Goal: Transaction & Acquisition: Purchase product/service

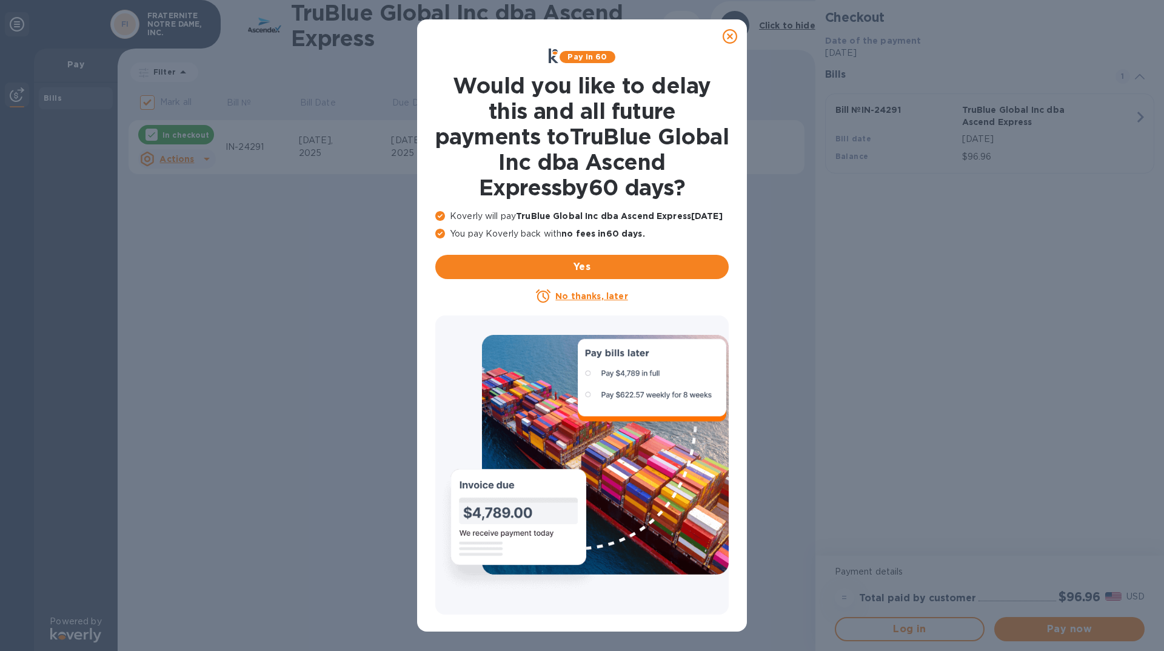
click at [724, 36] on icon at bounding box center [730, 36] width 15 height 15
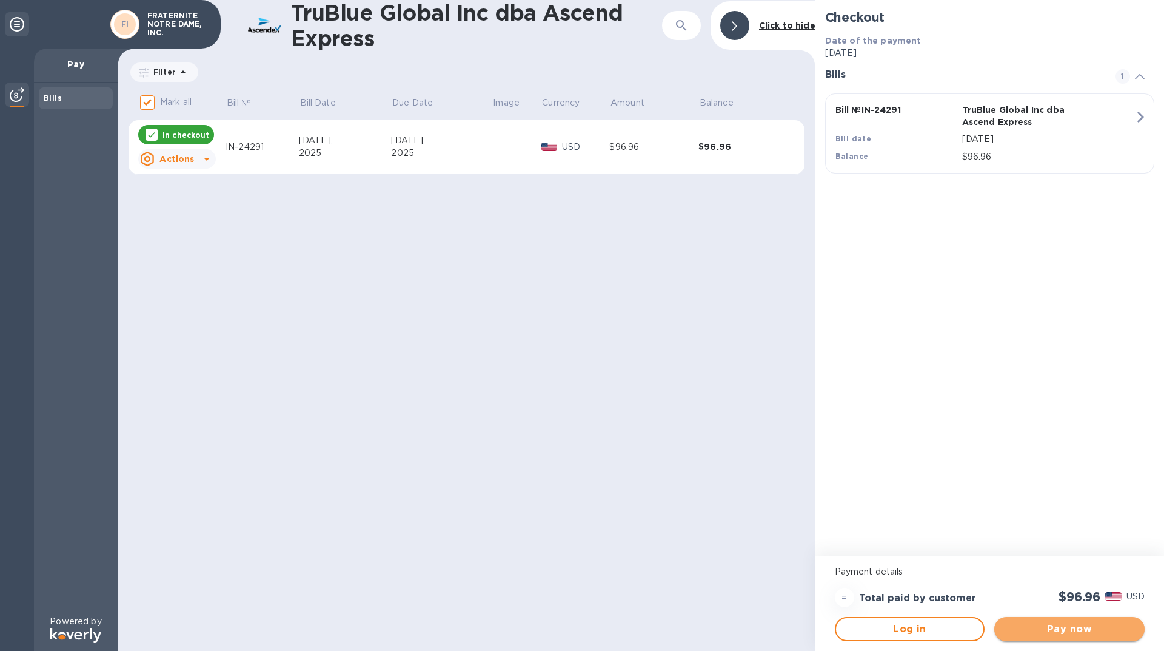
click at [1079, 630] on span "Pay now" at bounding box center [1069, 628] width 131 height 15
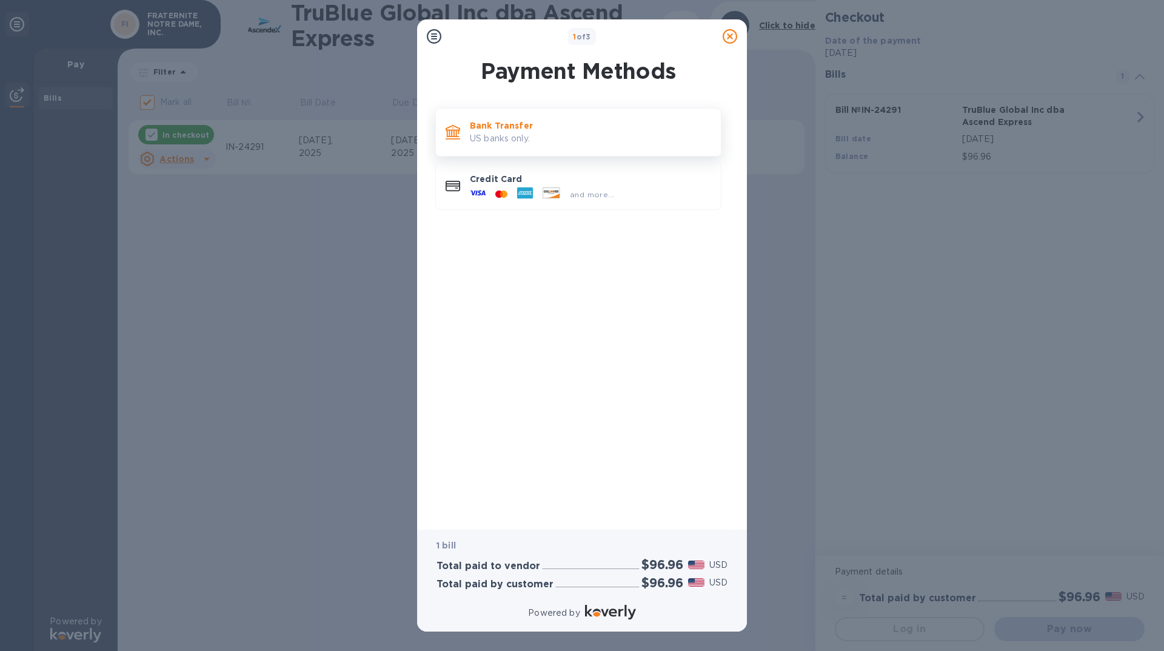
click at [495, 144] on p "US banks only." at bounding box center [590, 138] width 241 height 13
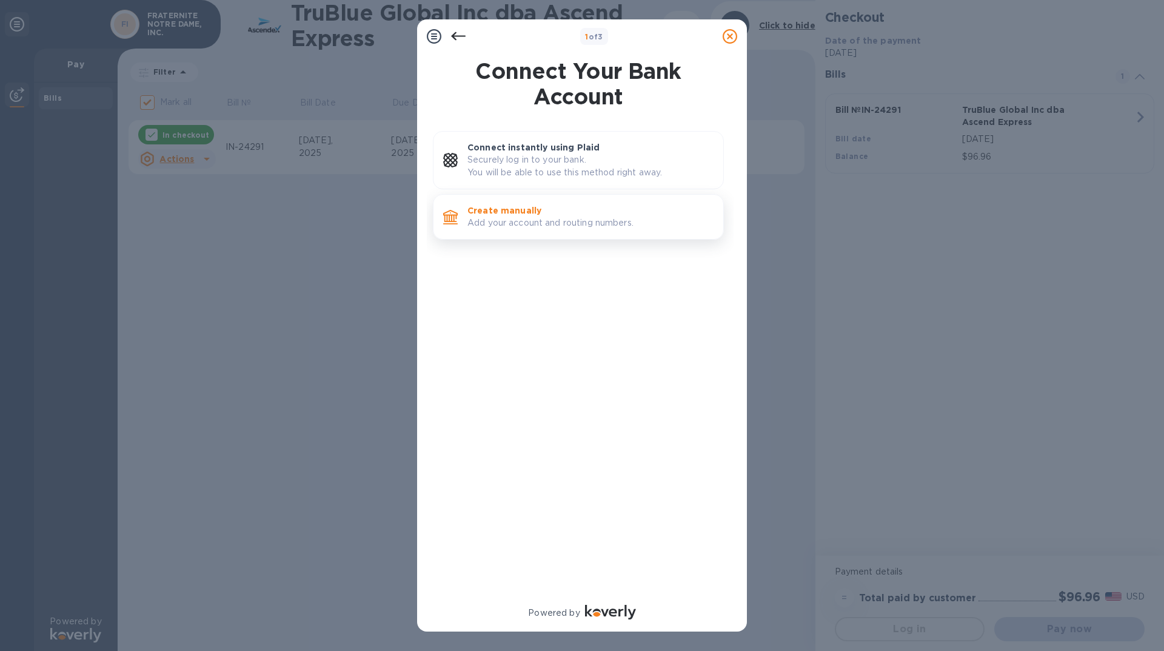
click at [496, 213] on p "Create manually" at bounding box center [590, 210] width 246 height 12
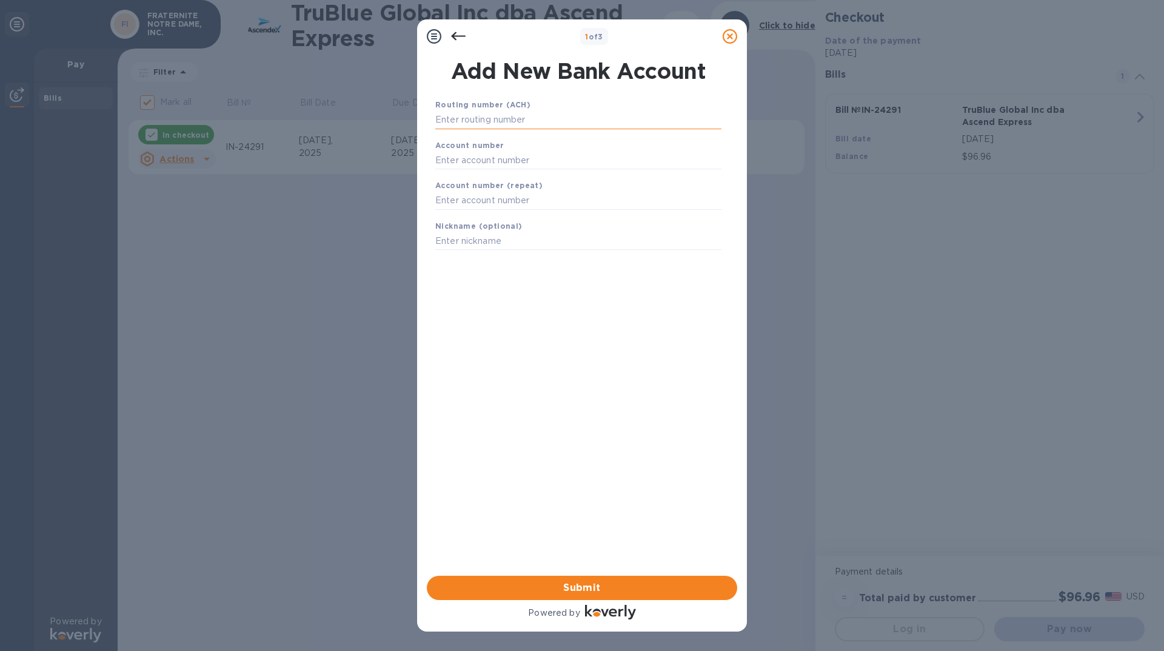
click at [497, 125] on input "text" at bounding box center [578, 120] width 286 height 18
type input "044000024"
click at [435, 173] on div "Account number" at bounding box center [578, 169] width 296 height 41
click at [474, 173] on input "text" at bounding box center [578, 175] width 286 height 18
type input "0106843977"
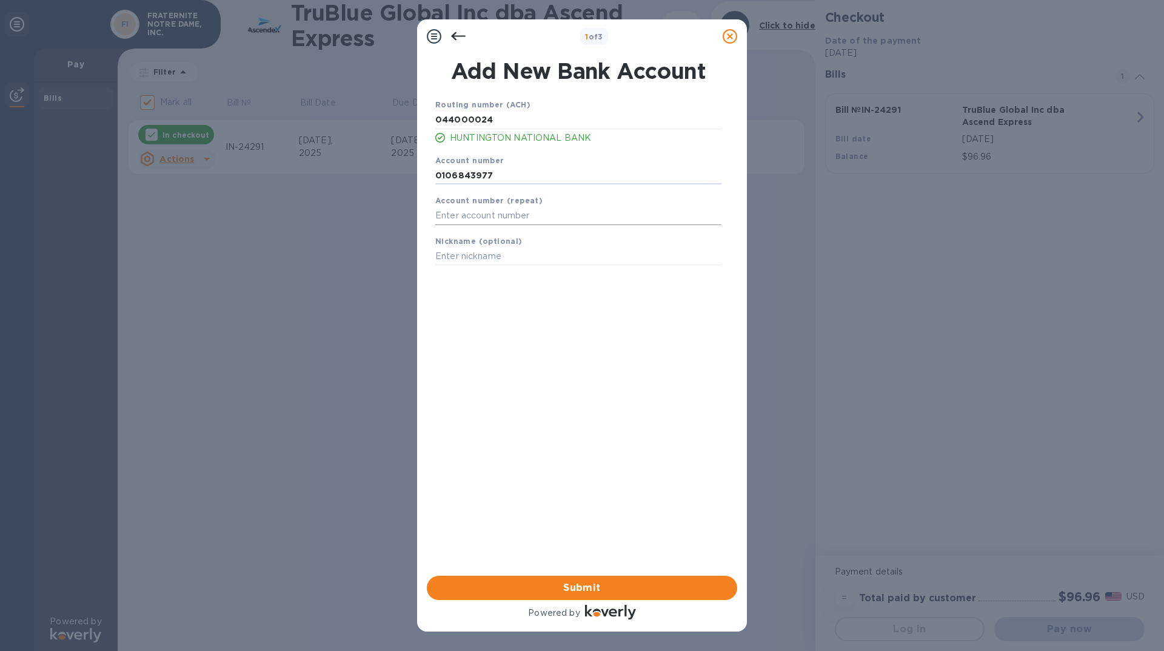
click at [450, 219] on input "text" at bounding box center [578, 216] width 286 height 18
type input "01068433977"
click at [475, 178] on input "0106843977" at bounding box center [578, 175] width 286 height 18
click at [473, 176] on input "01068433977" at bounding box center [578, 175] width 286 height 18
type input "0106843977"
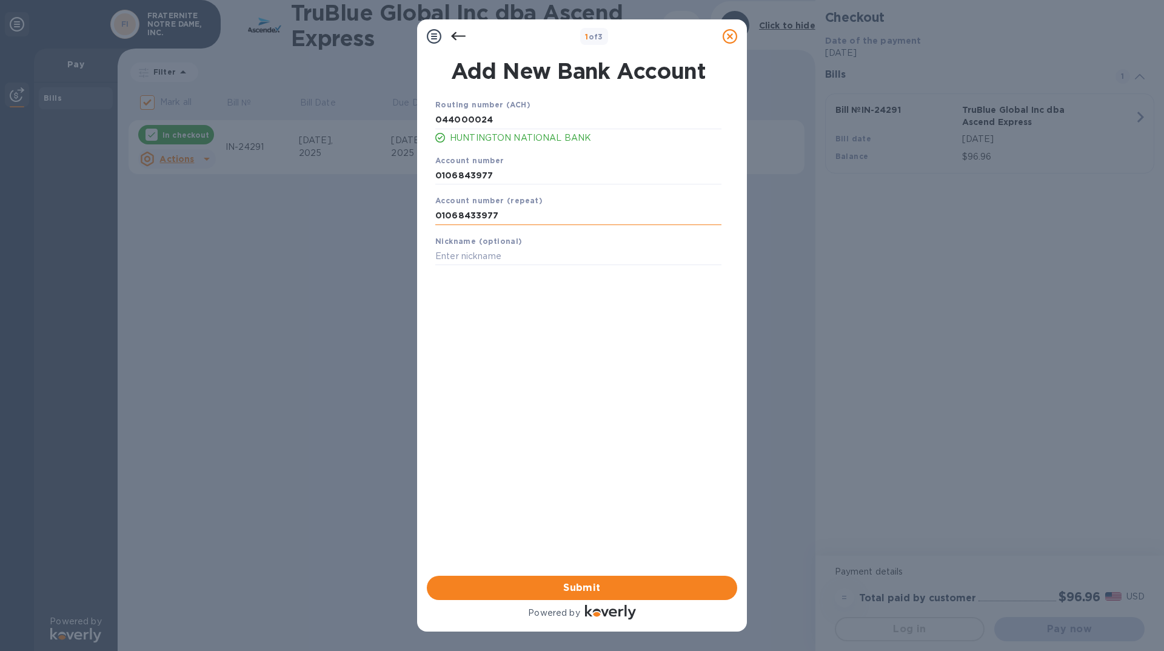
click at [477, 216] on input "01068433977" at bounding box center [578, 216] width 286 height 18
type input "0106843977"
click at [453, 255] on input "text" at bounding box center [578, 256] width 286 height 18
type input "f"
type input "FND [PERSON_NAME]"
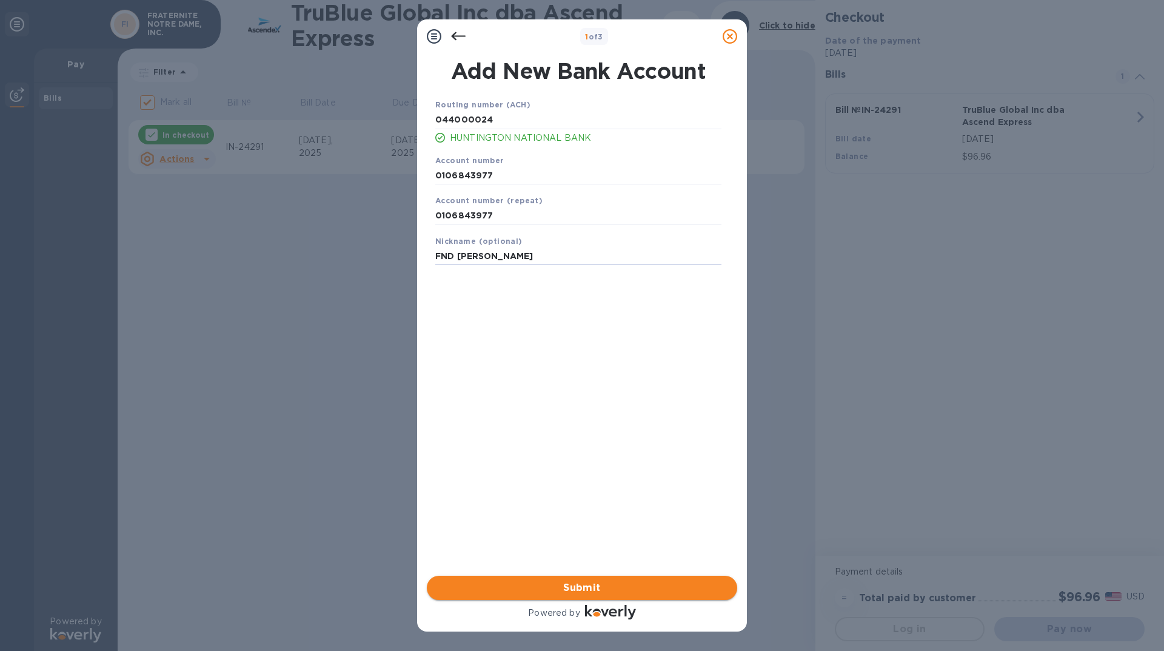
click at [576, 587] on span "Submit" at bounding box center [581, 587] width 291 height 15
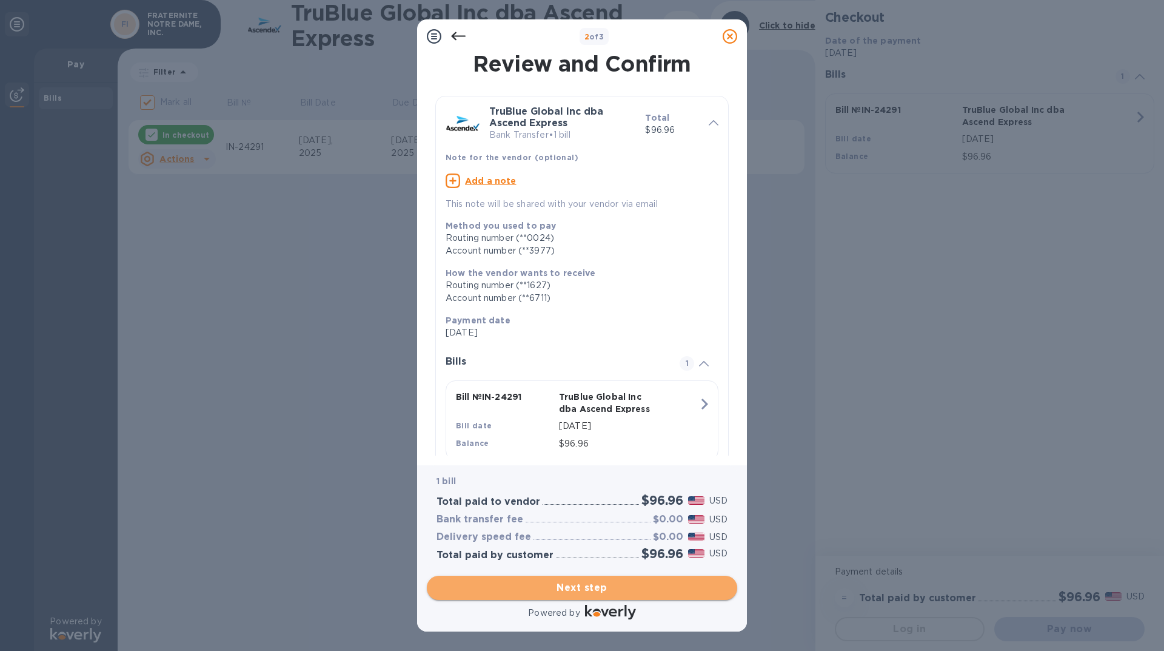
click at [576, 587] on span "Next step" at bounding box center [581, 587] width 291 height 15
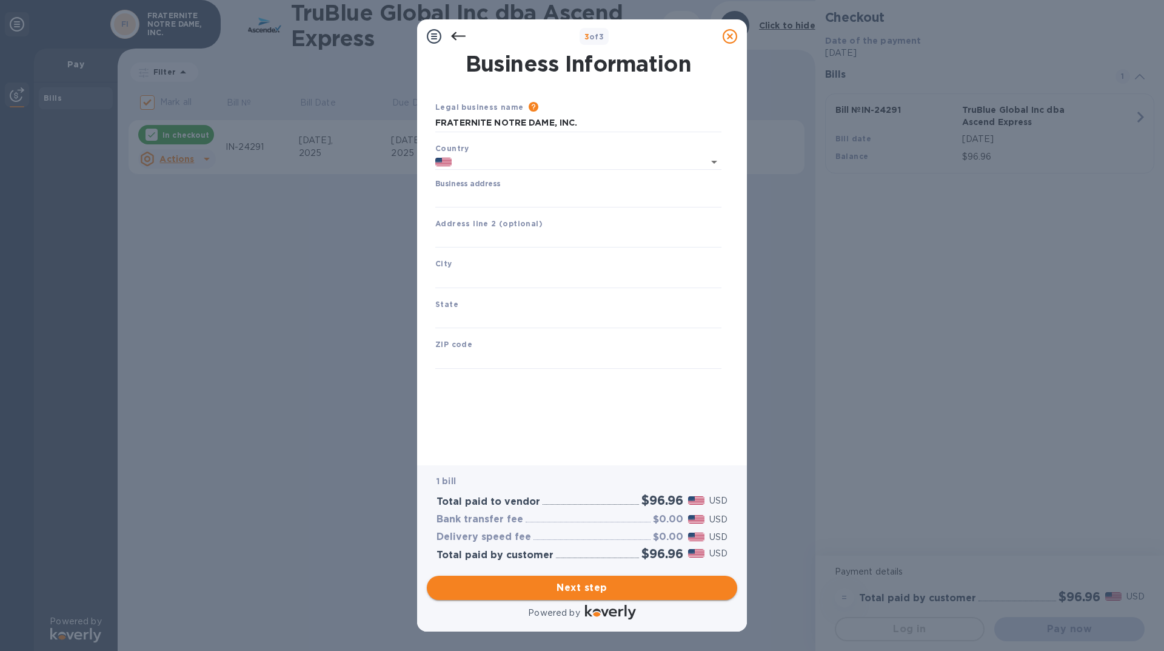
type input "[GEOGRAPHIC_DATA]"
click at [464, 200] on input "Business address" at bounding box center [578, 198] width 286 height 18
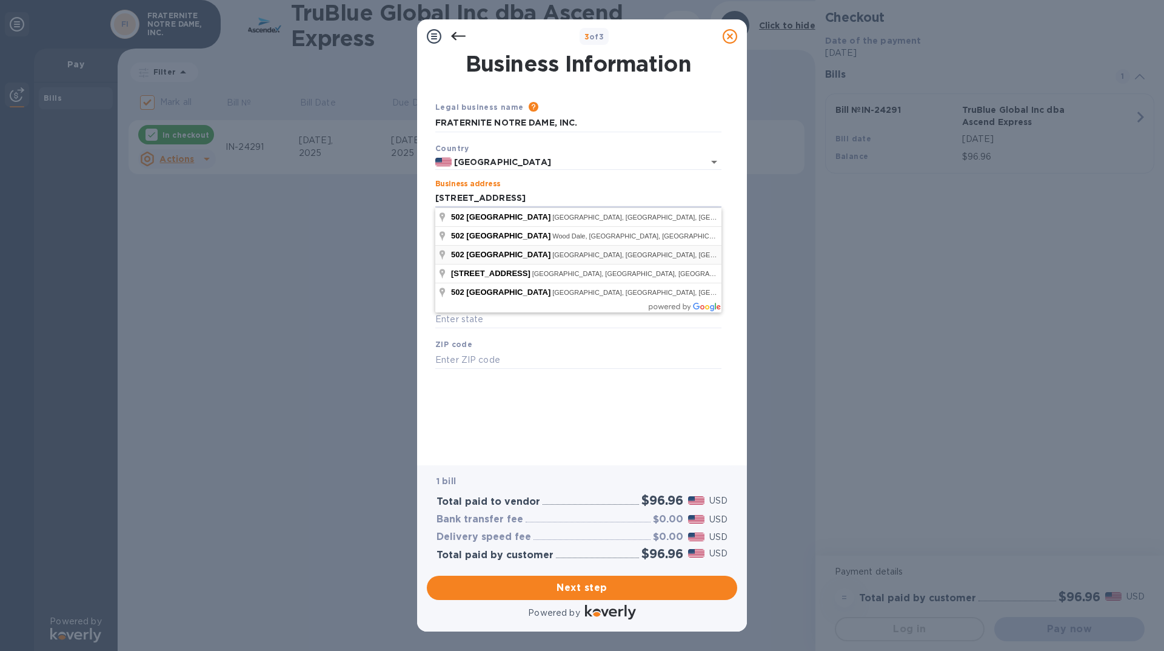
type input "[STREET_ADDRESS]"
type input "[GEOGRAPHIC_DATA]"
type input "IL"
type input "60644"
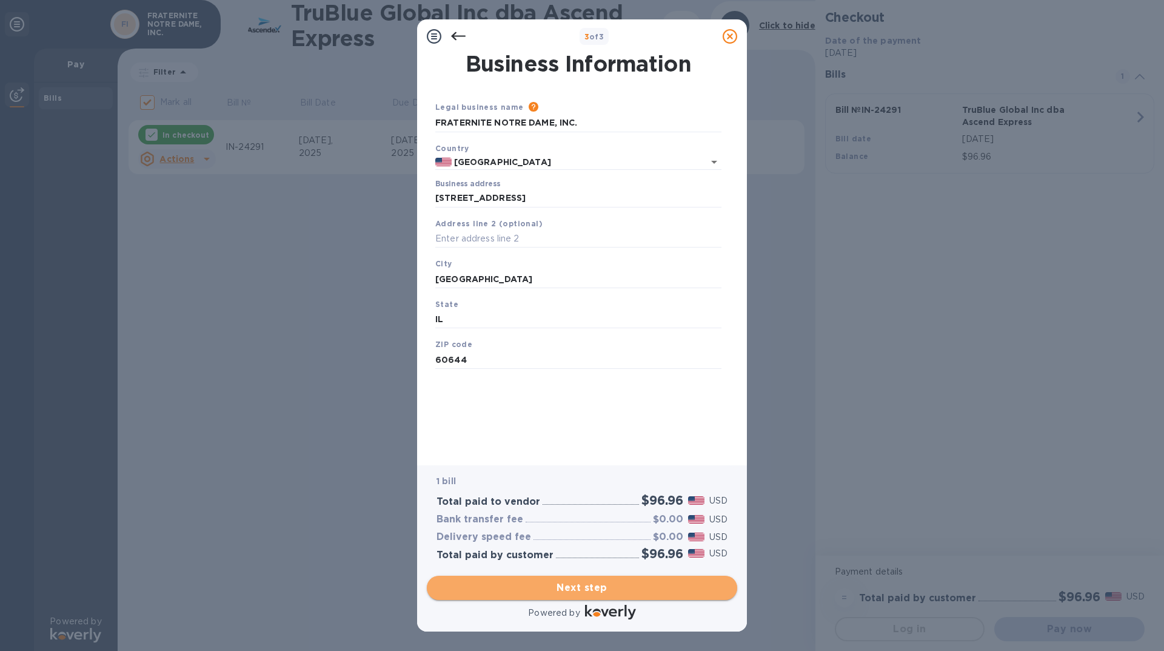
click at [579, 590] on span "Next step" at bounding box center [581, 587] width 291 height 15
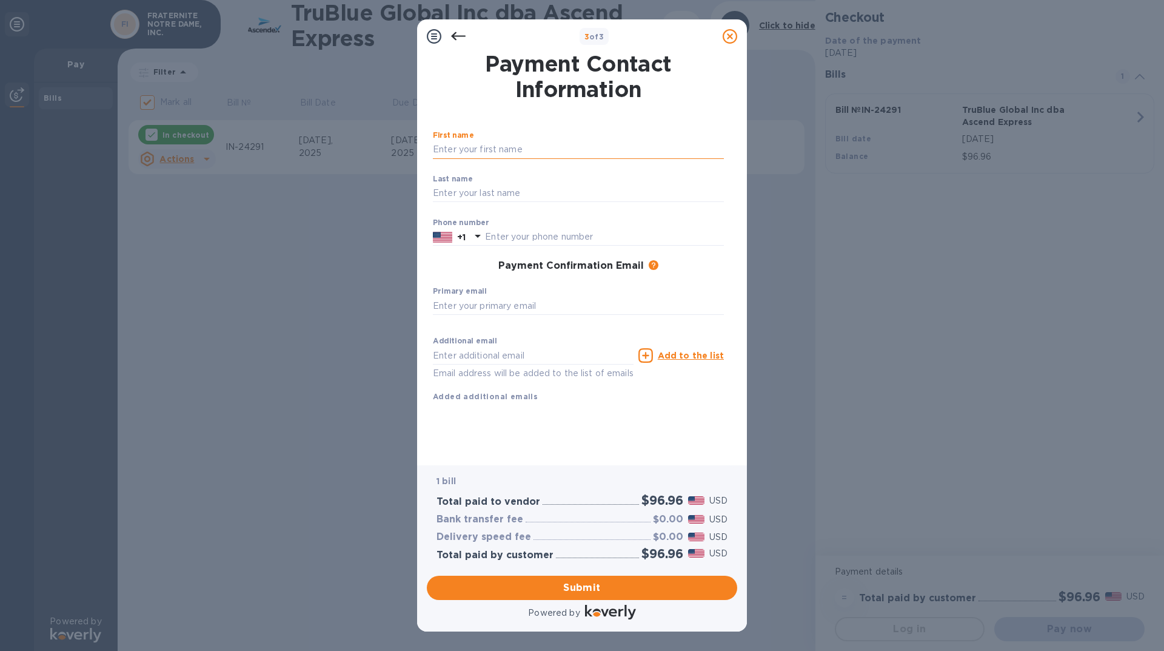
click at [464, 149] on input "text" at bounding box center [578, 150] width 291 height 18
type input "SISTER [PERSON_NAME]"
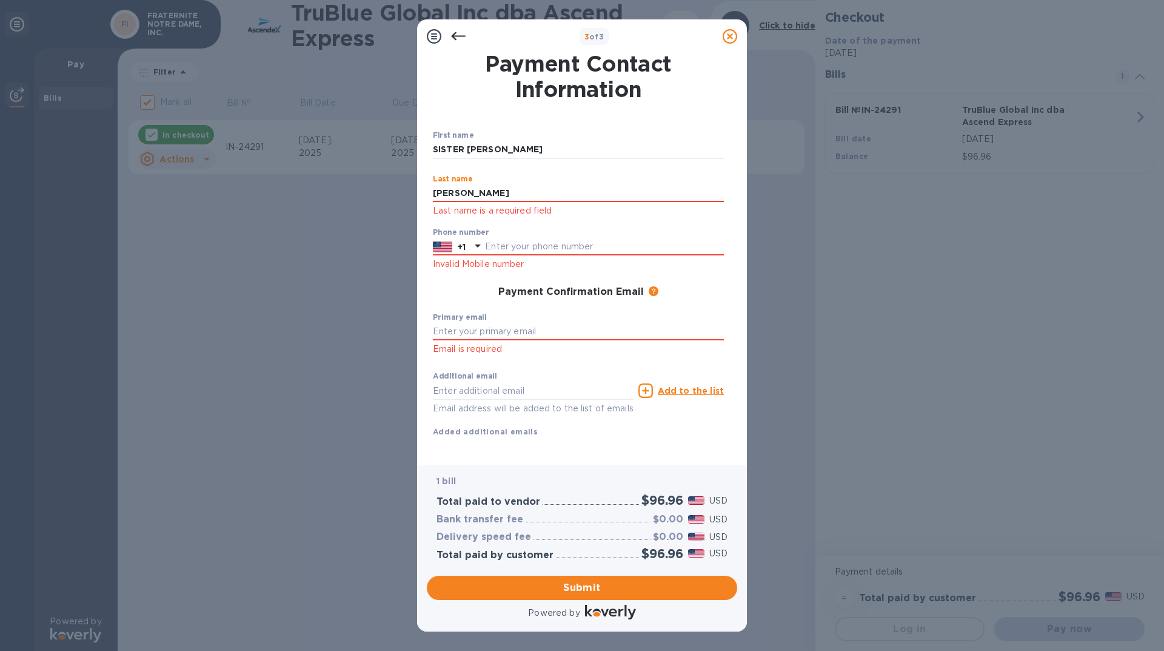
type input "[PERSON_NAME]"
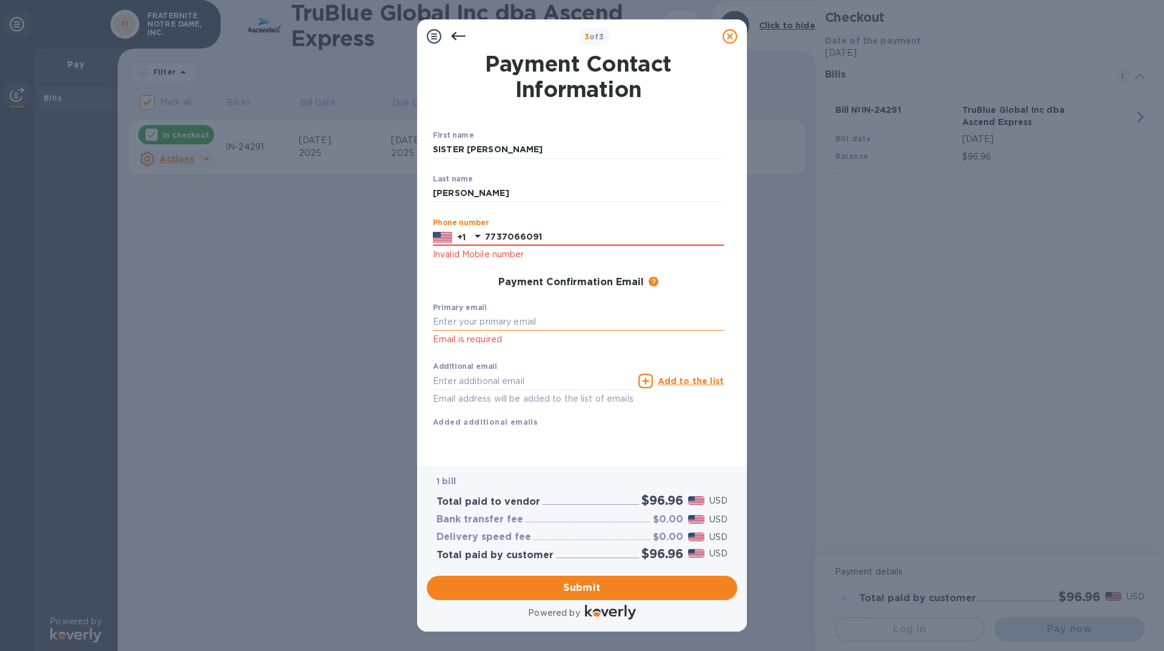
type input "7737066091"
click at [467, 321] on input "text" at bounding box center [578, 322] width 291 height 18
type input "[EMAIL_ADDRESS][DOMAIN_NAME]"
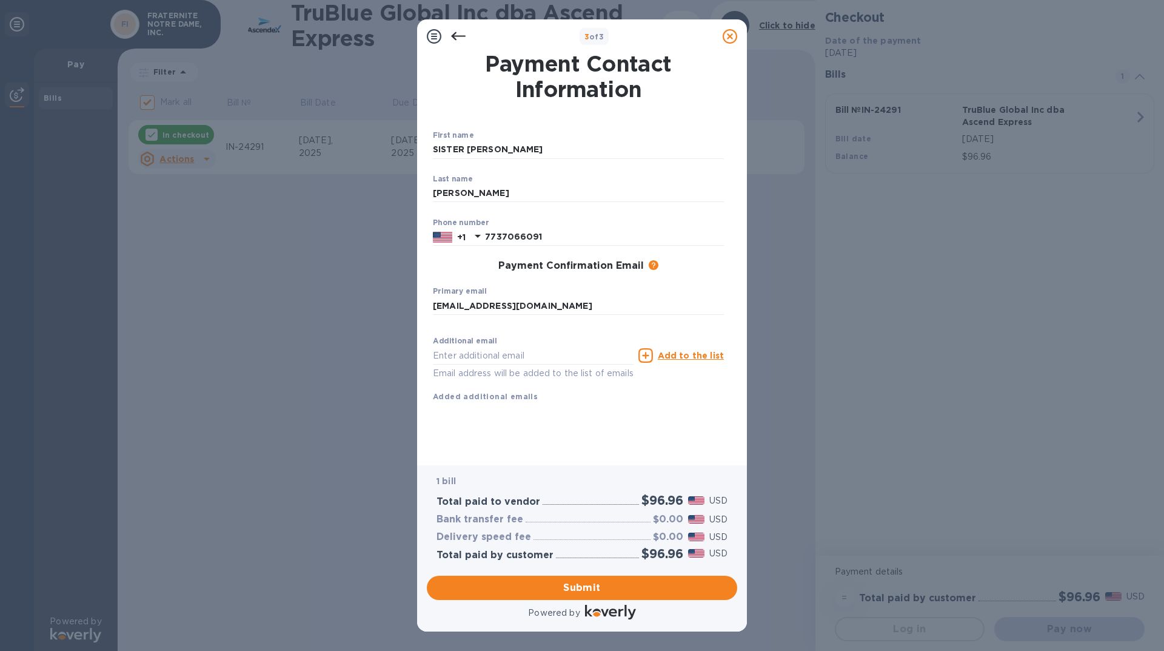
click at [613, 358] on div "Additional email Email address will be added to the list of emails" at bounding box center [533, 355] width 206 height 55
click at [574, 590] on span "Submit" at bounding box center [581, 587] width 291 height 15
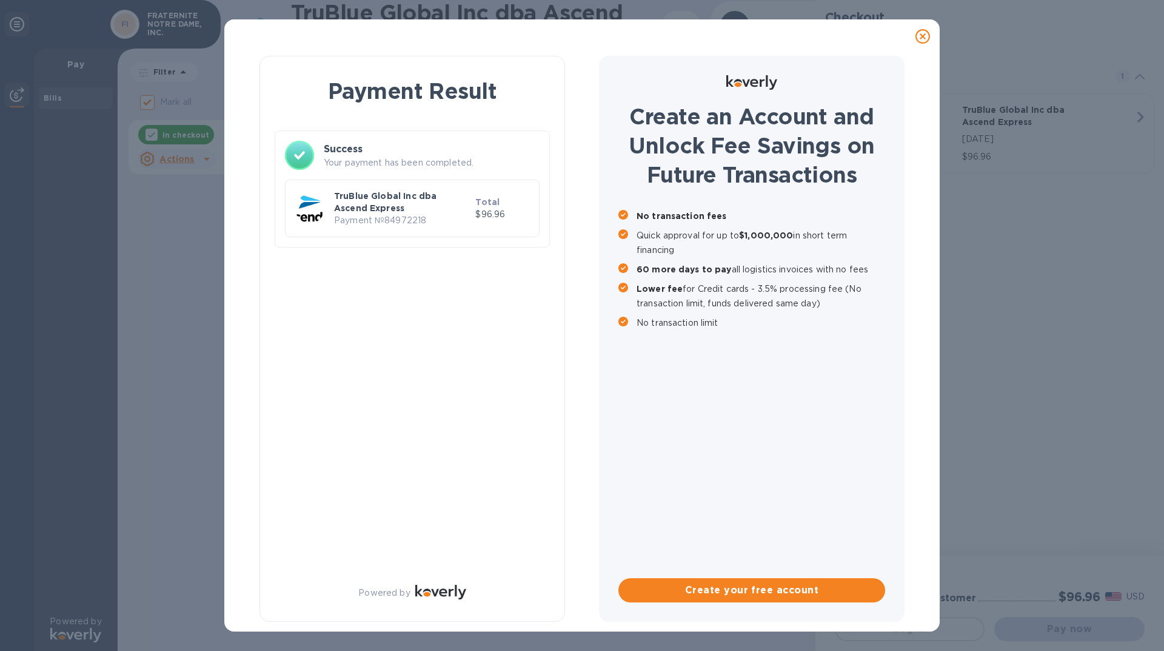
checkbox input "false"
